Goal: Task Accomplishment & Management: Use online tool/utility

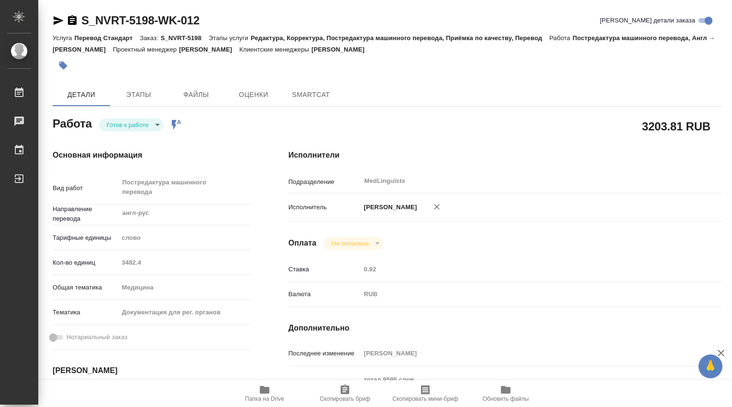
type textarea "x"
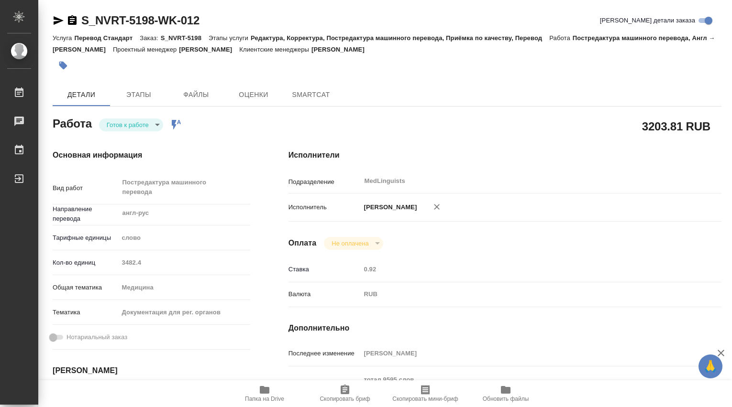
type textarea "x"
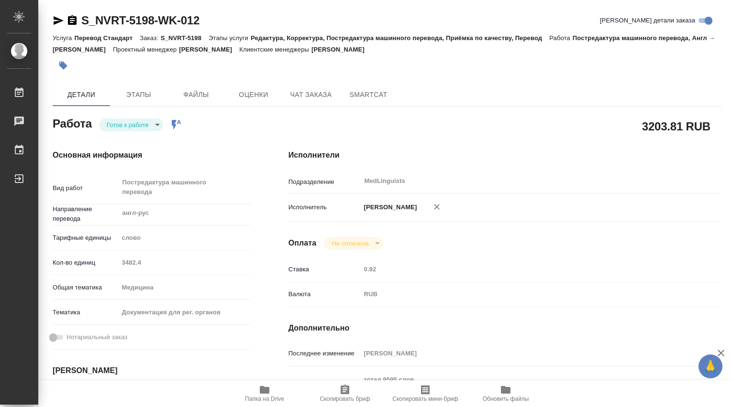
type textarea "x"
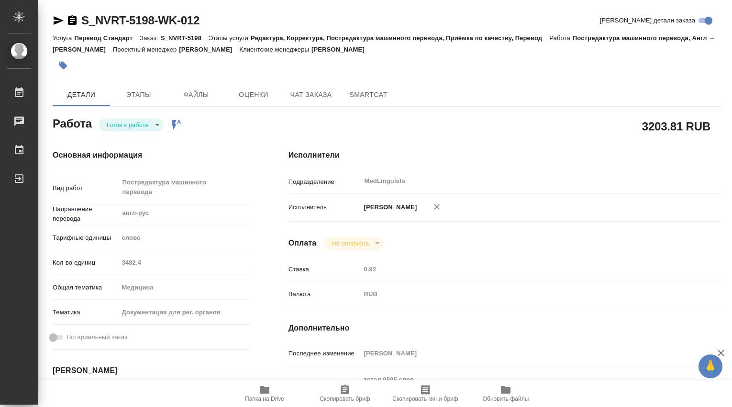
click at [156, 123] on body "🙏 .cls-1 fill:#fff; AWATERA [PERSON_NAME] Чаты График Выйти S_NVRT-5198-WK-012 …" at bounding box center [366, 203] width 732 height 407
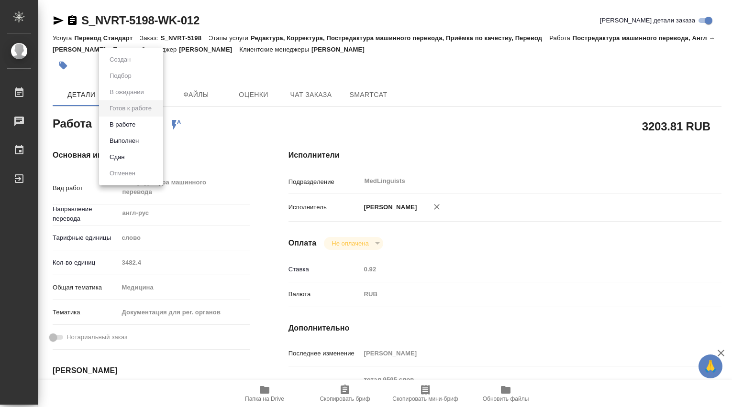
type textarea "x"
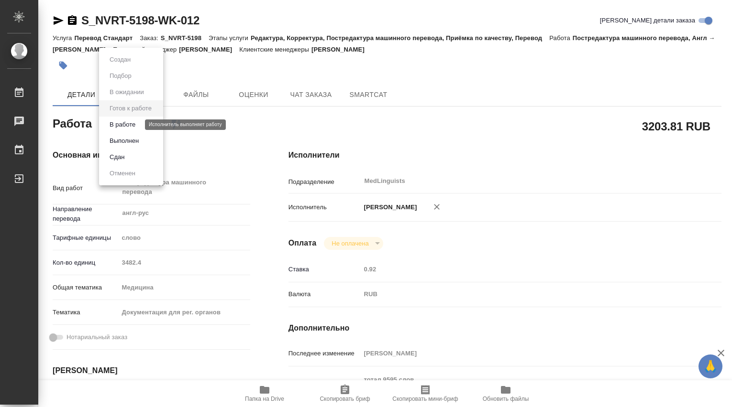
click at [130, 126] on button "В работе" at bounding box center [123, 125] width 32 height 11
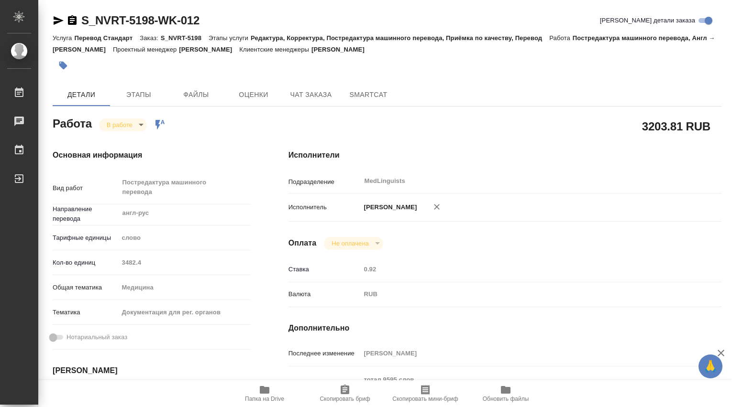
type textarea "x"
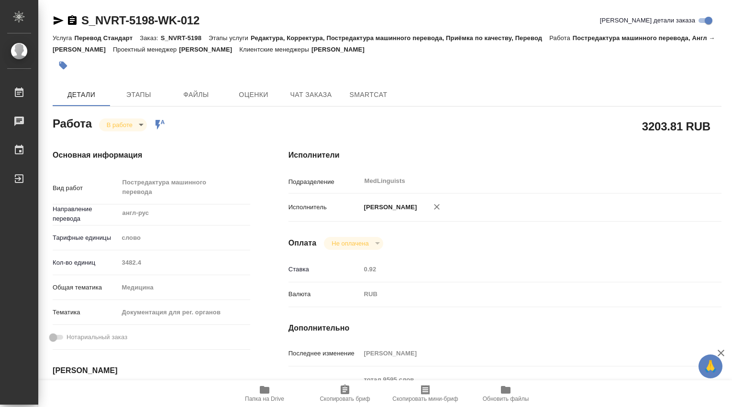
type textarea "x"
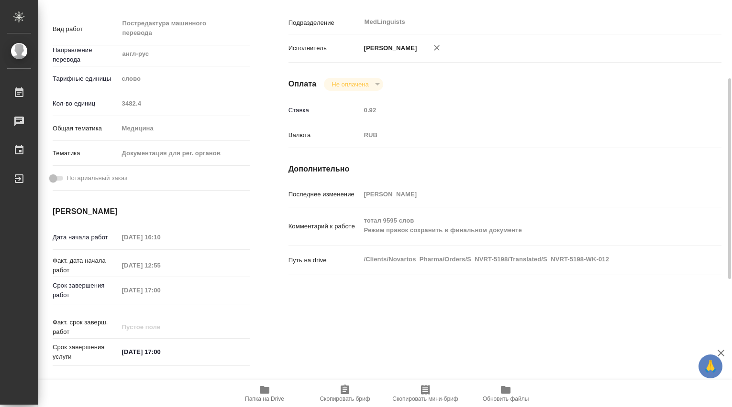
type textarea "x"
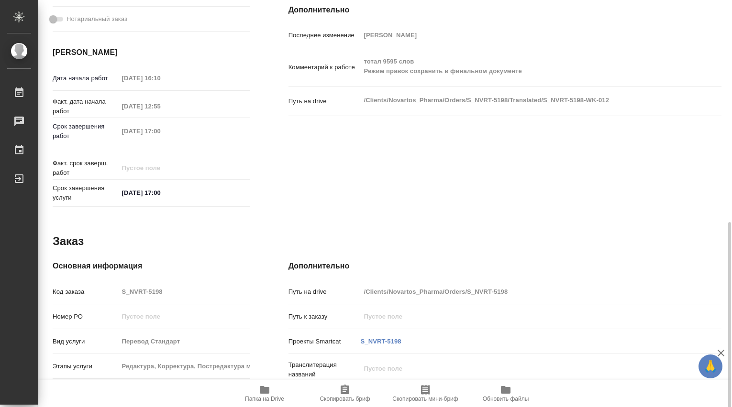
scroll to position [425, 0]
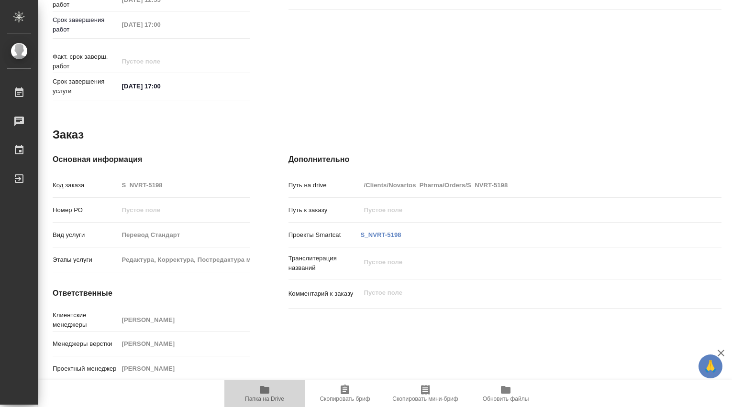
click at [263, 392] on icon "button" at bounding box center [265, 390] width 10 height 8
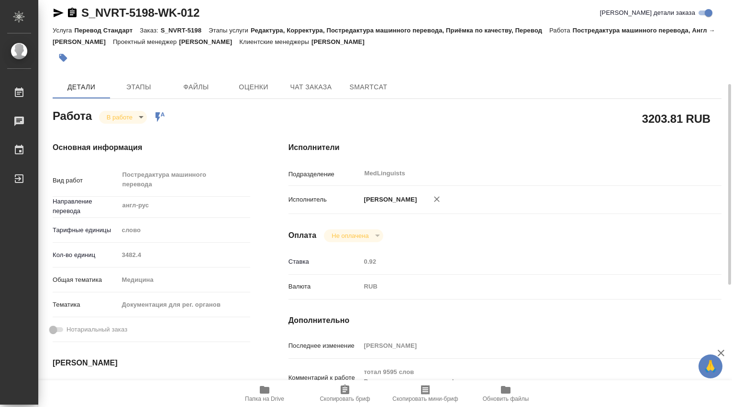
scroll to position [0, 0]
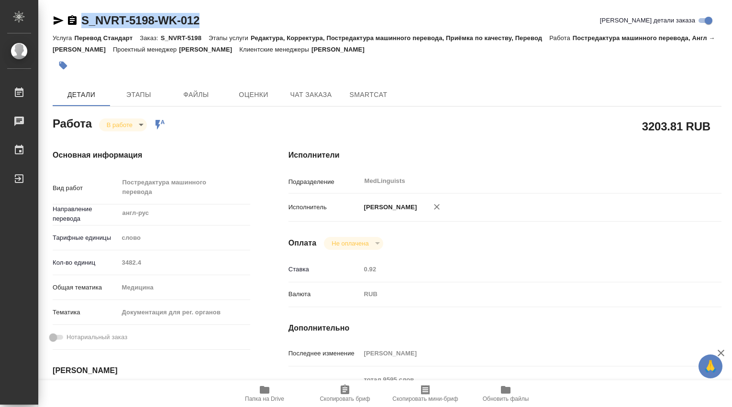
drag, startPoint x: 215, startPoint y: 26, endPoint x: 78, endPoint y: 18, distance: 137.5
click at [78, 18] on div "S_NVRT-5198-WK-012 [PERSON_NAME] детали заказа" at bounding box center [387, 20] width 669 height 15
copy link "S_NVRT-5198-WK-012"
type textarea "x"
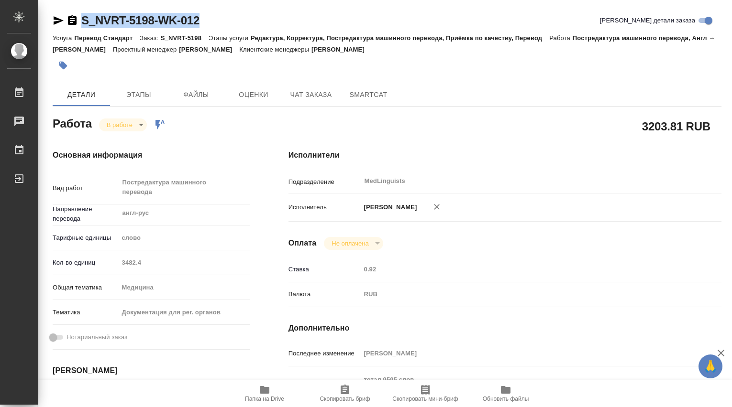
type textarea "x"
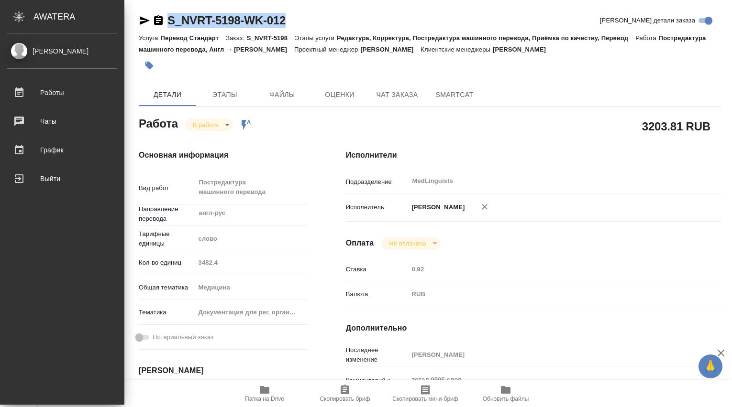
type textarea "x"
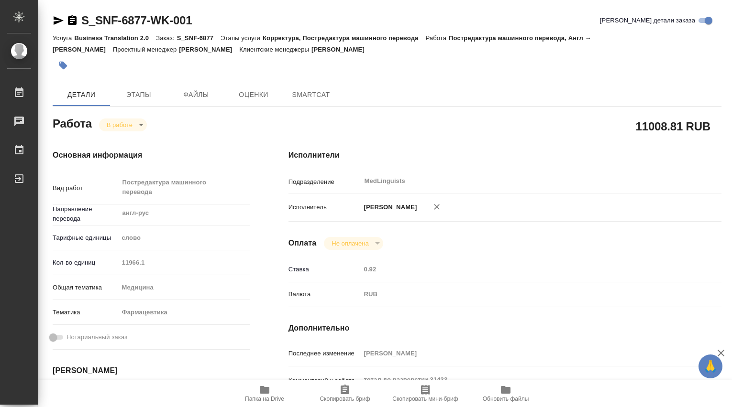
type textarea "x"
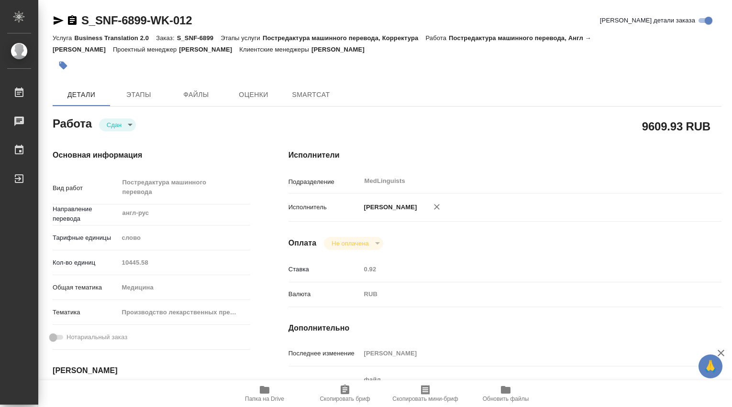
type textarea "x"
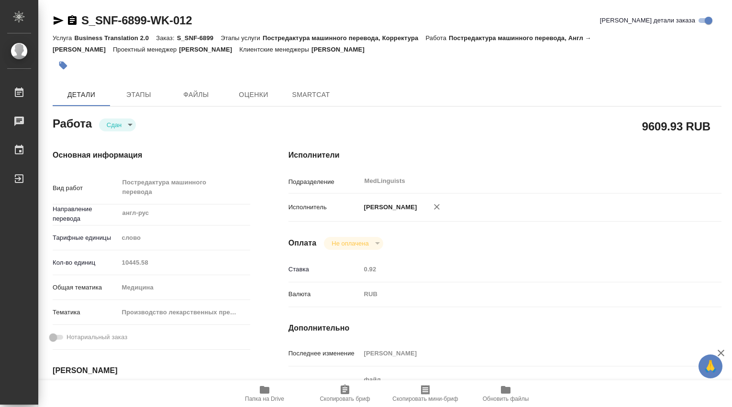
type textarea "x"
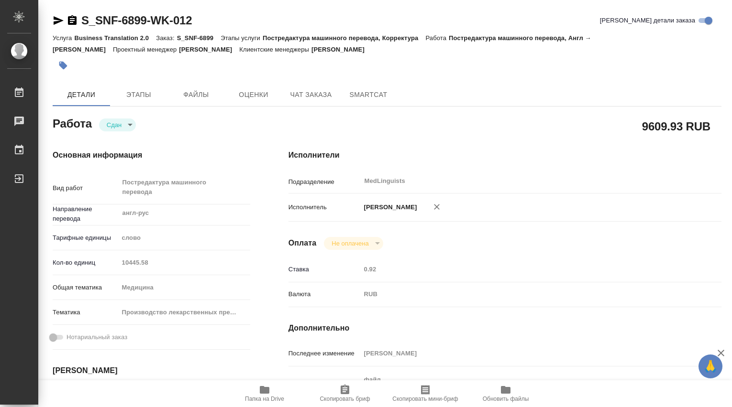
type textarea "x"
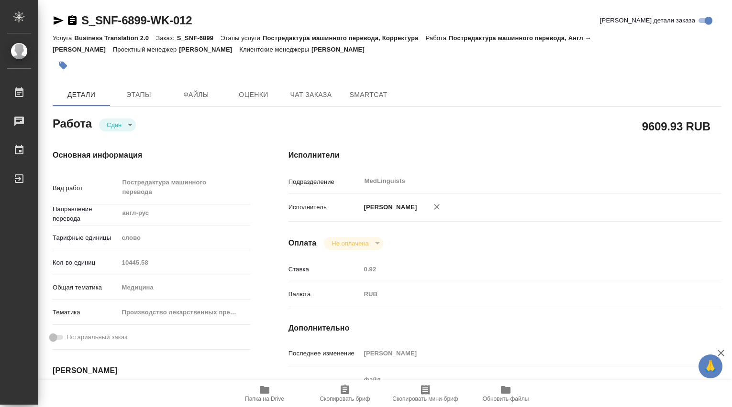
type textarea "x"
